Goal: Information Seeking & Learning: Learn about a topic

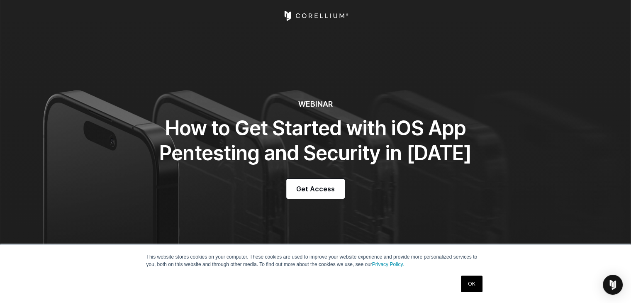
click at [473, 286] on link "OK" at bounding box center [471, 284] width 21 height 17
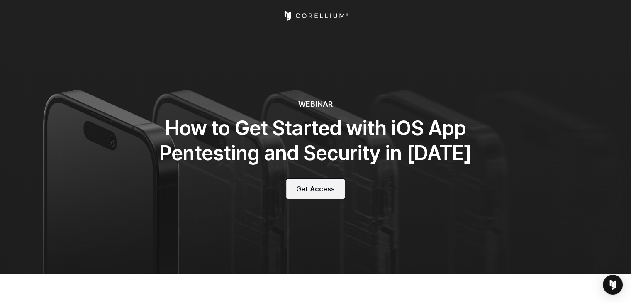
click at [313, 185] on span "Get Access" at bounding box center [315, 189] width 39 height 10
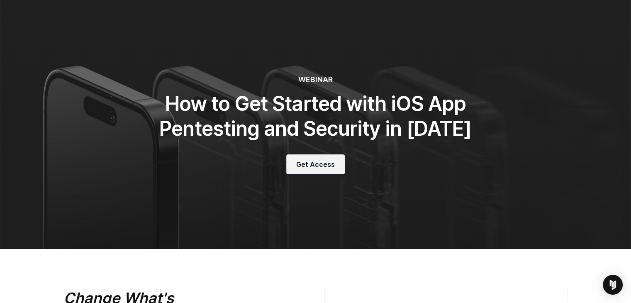
scroll to position [22, 0]
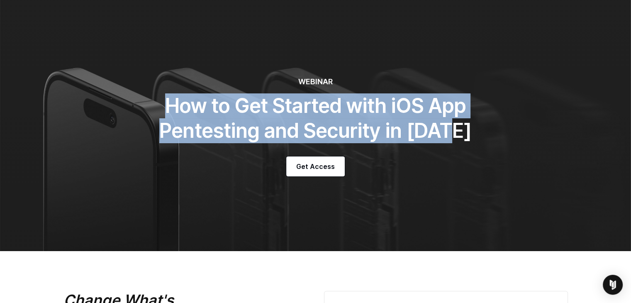
drag, startPoint x: 161, startPoint y: 104, endPoint x: 463, endPoint y: 125, distance: 302.8
click at [463, 125] on h1 "How to Get Started with iOS App Pentesting and Security in [DATE]" at bounding box center [316, 118] width 374 height 50
copy h1 "How to Get Started with iOS App Pentesting and Security in [DATE]"
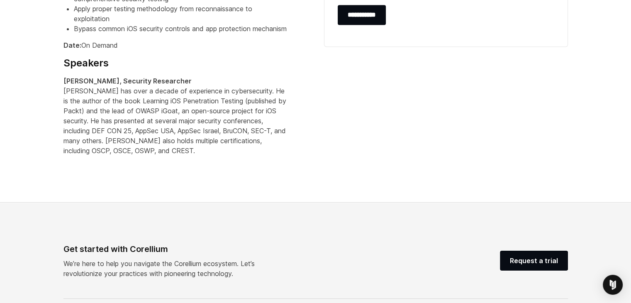
scroll to position [688, 0]
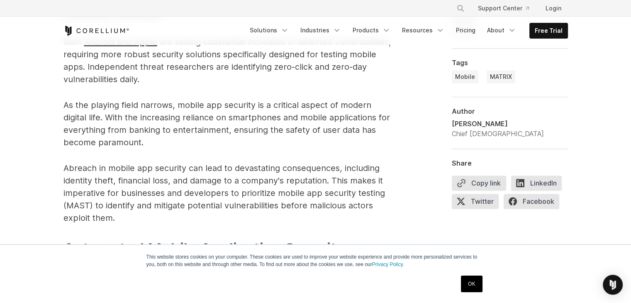
scroll to position [664, 0]
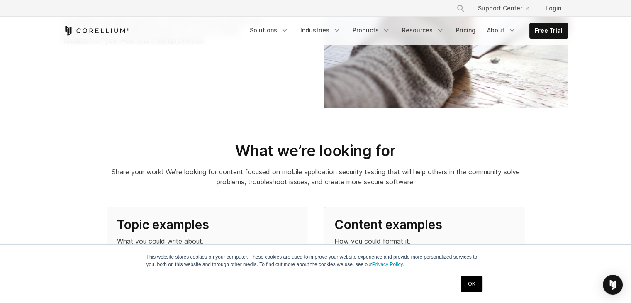
scroll to position [623, 0]
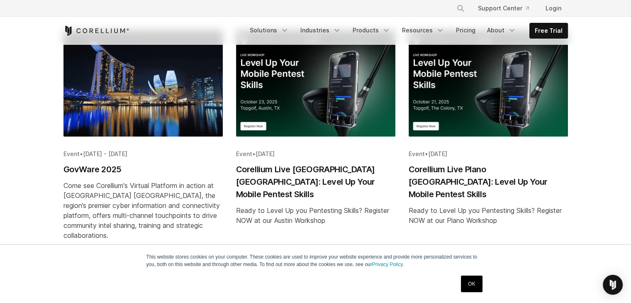
scroll to position [291, 0]
